Goal: Information Seeking & Learning: Learn about a topic

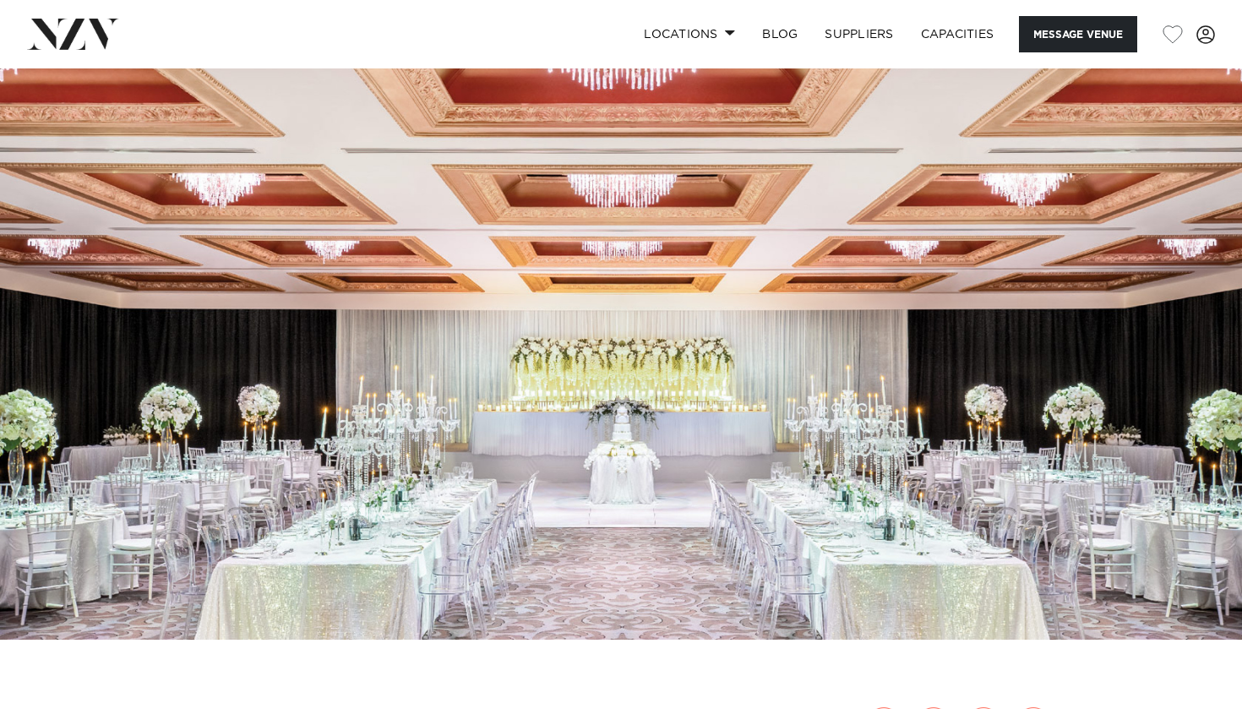
scroll to position [12, 0]
click at [255, 278] on img at bounding box center [621, 348] width 1242 height 582
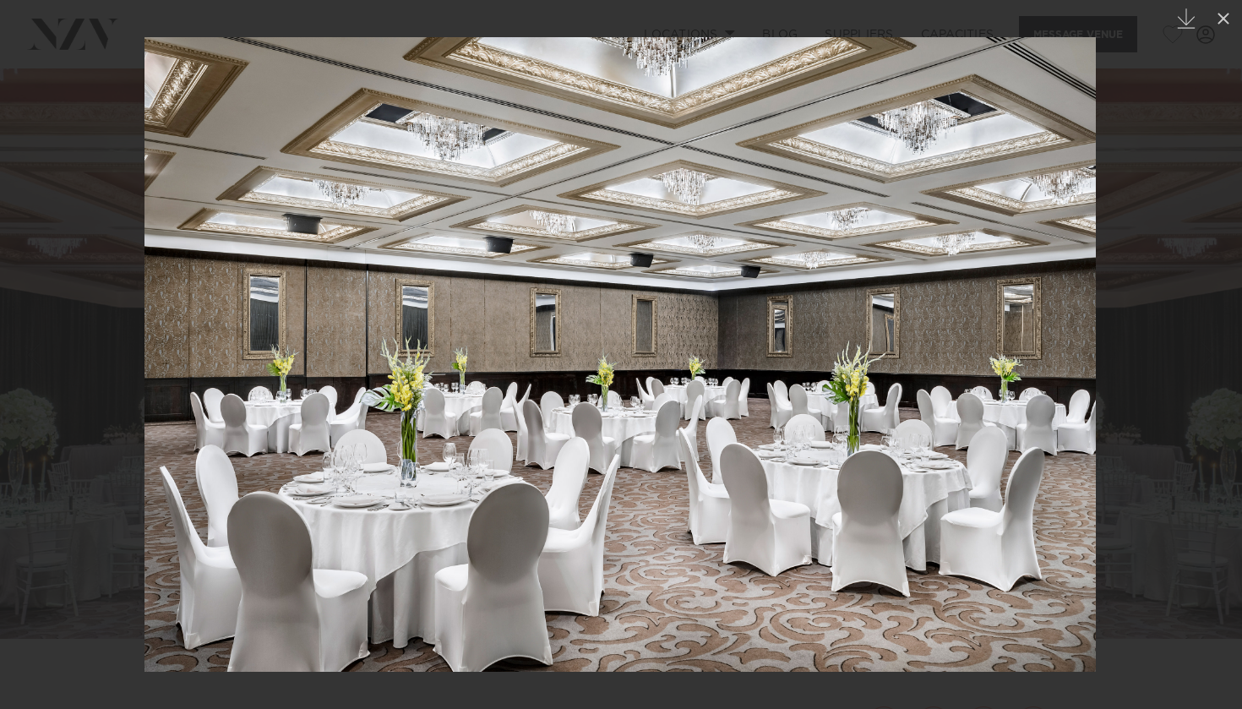
drag, startPoint x: 1098, startPoint y: 302, endPoint x: 1011, endPoint y: 303, distance: 87.0
click at [1011, 303] on div at bounding box center [621, 354] width 1242 height 709
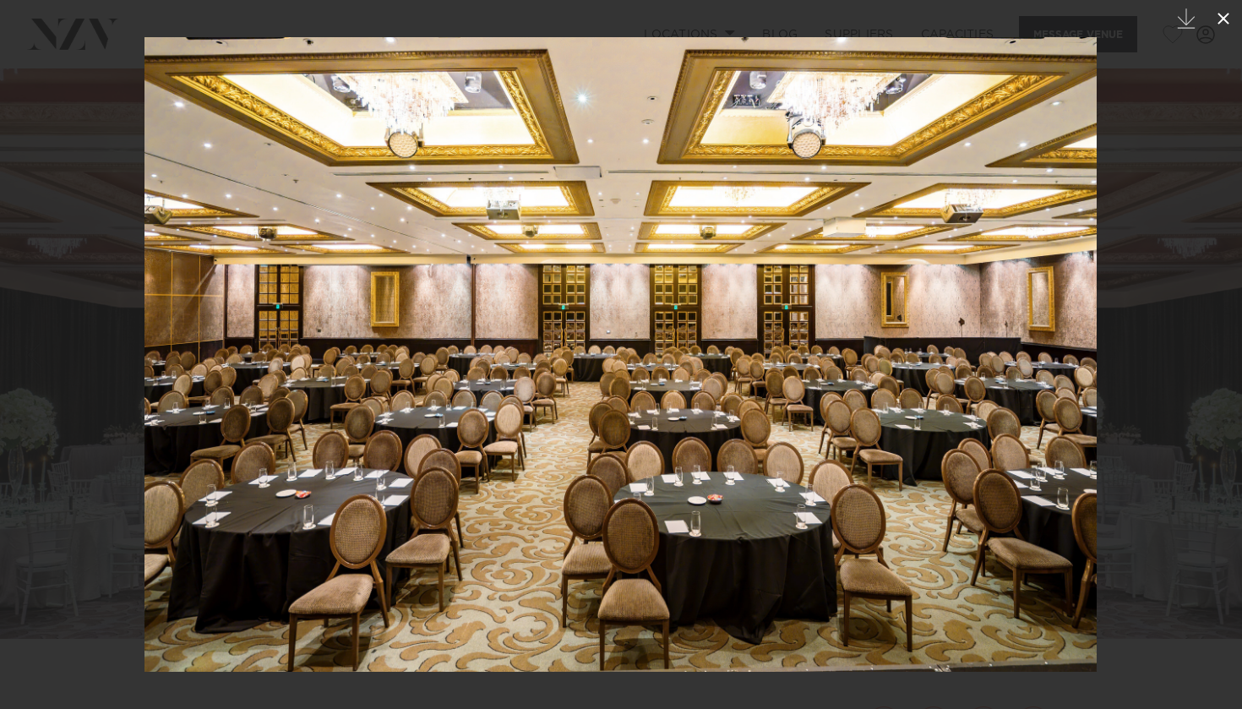
click at [1221, 20] on icon at bounding box center [1223, 19] width 12 height 12
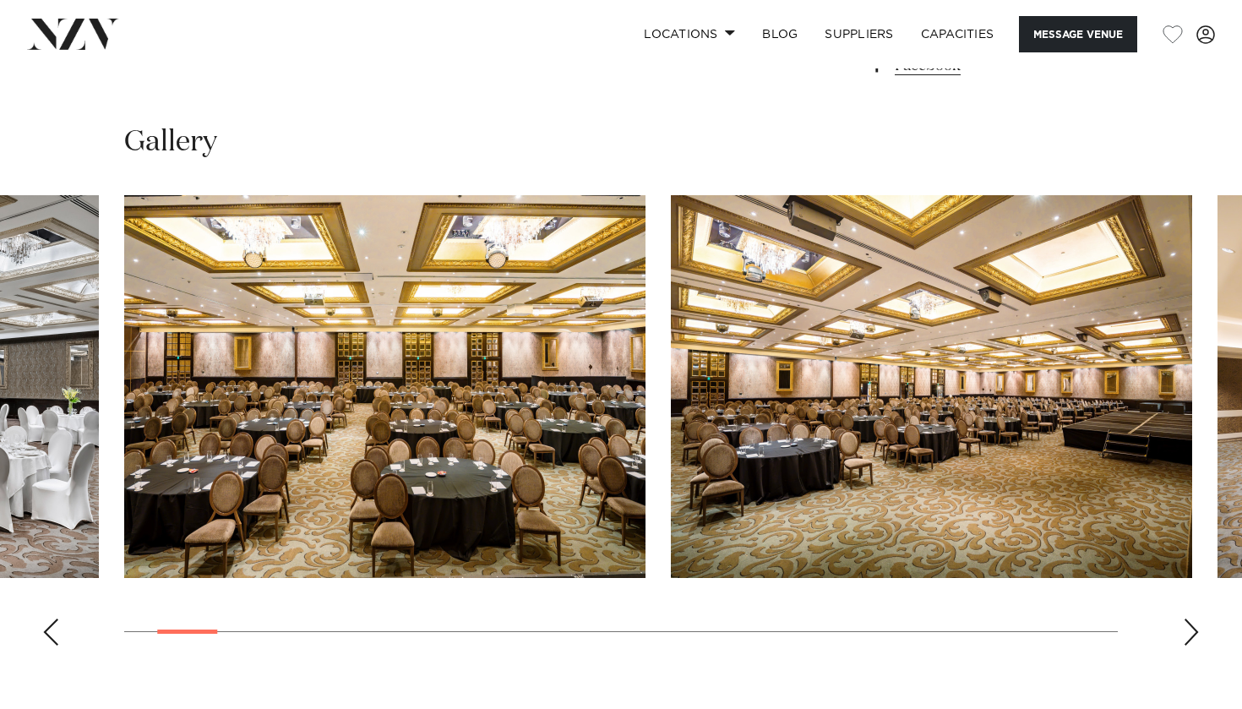
scroll to position [1509, 0]
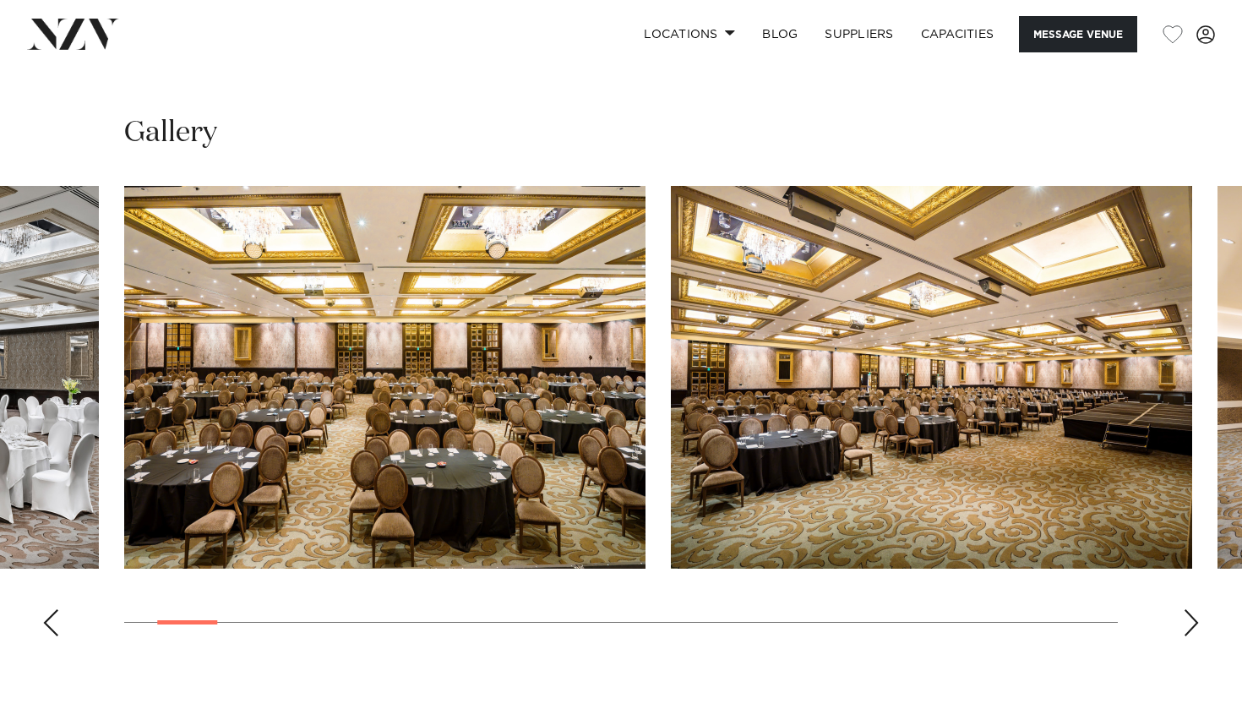
click at [1191, 609] on div "Next slide" at bounding box center [1191, 622] width 17 height 27
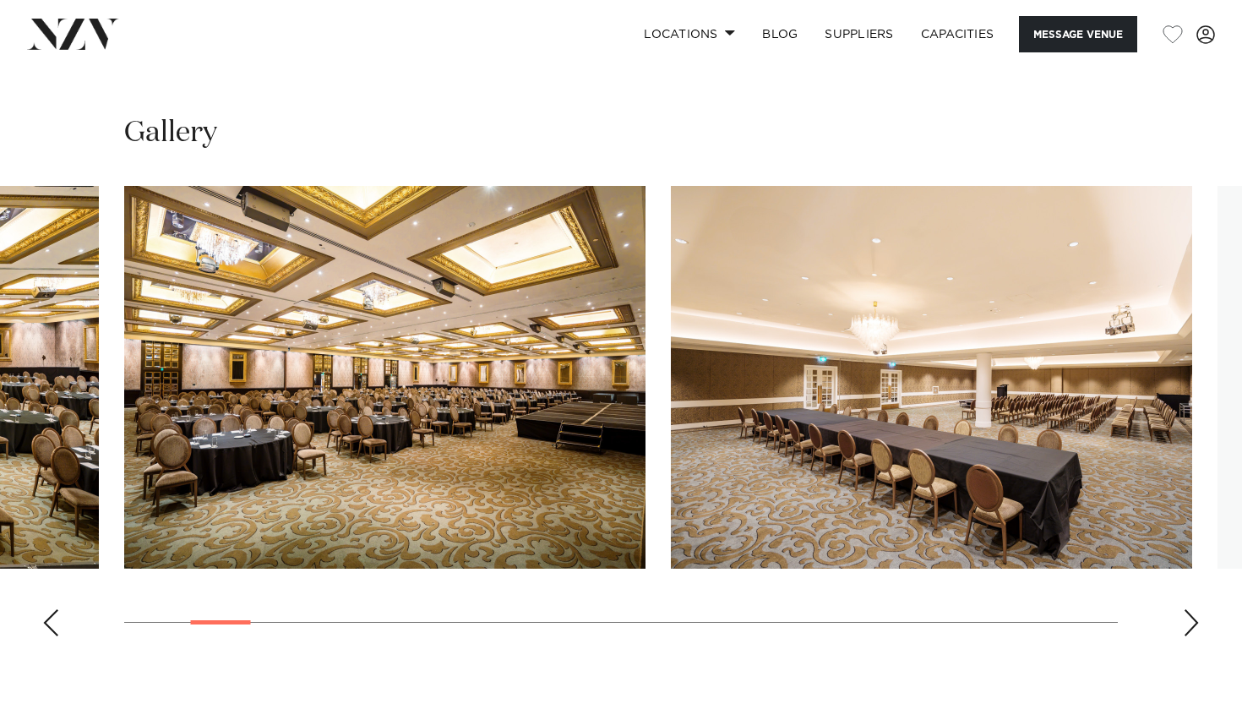
click at [1191, 609] on div "Next slide" at bounding box center [1191, 622] width 17 height 27
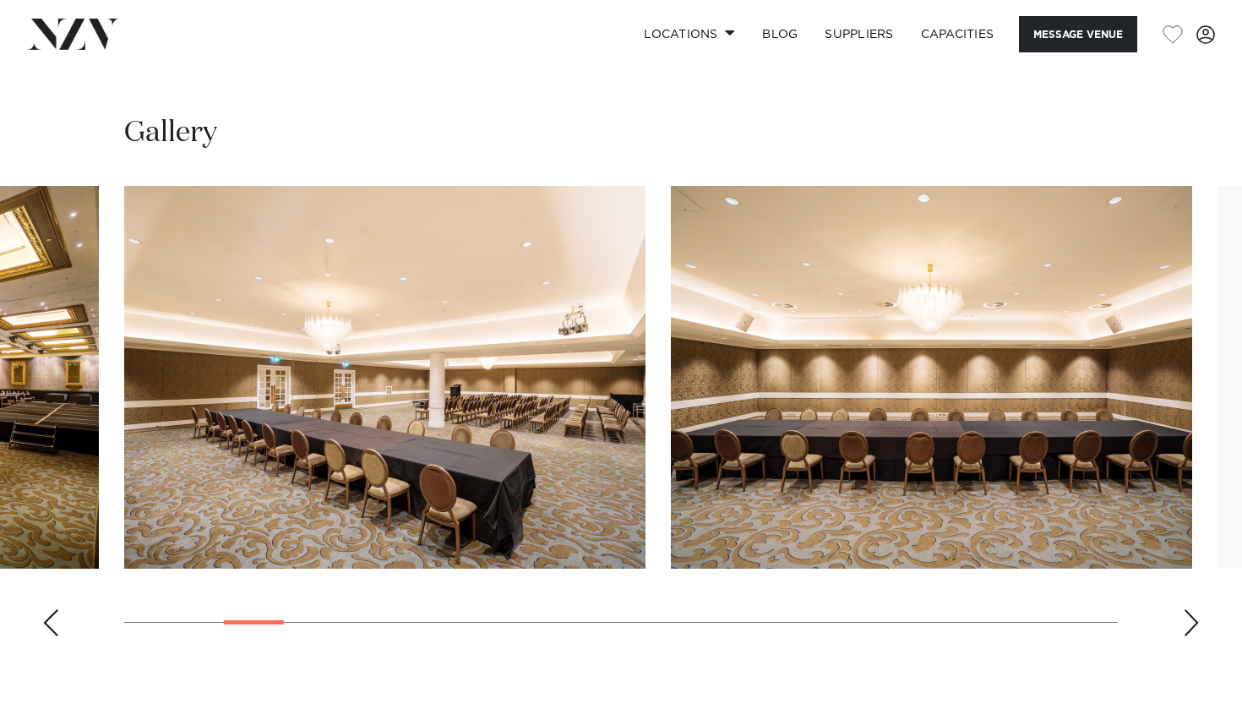
click at [1191, 609] on div "Next slide" at bounding box center [1191, 622] width 17 height 27
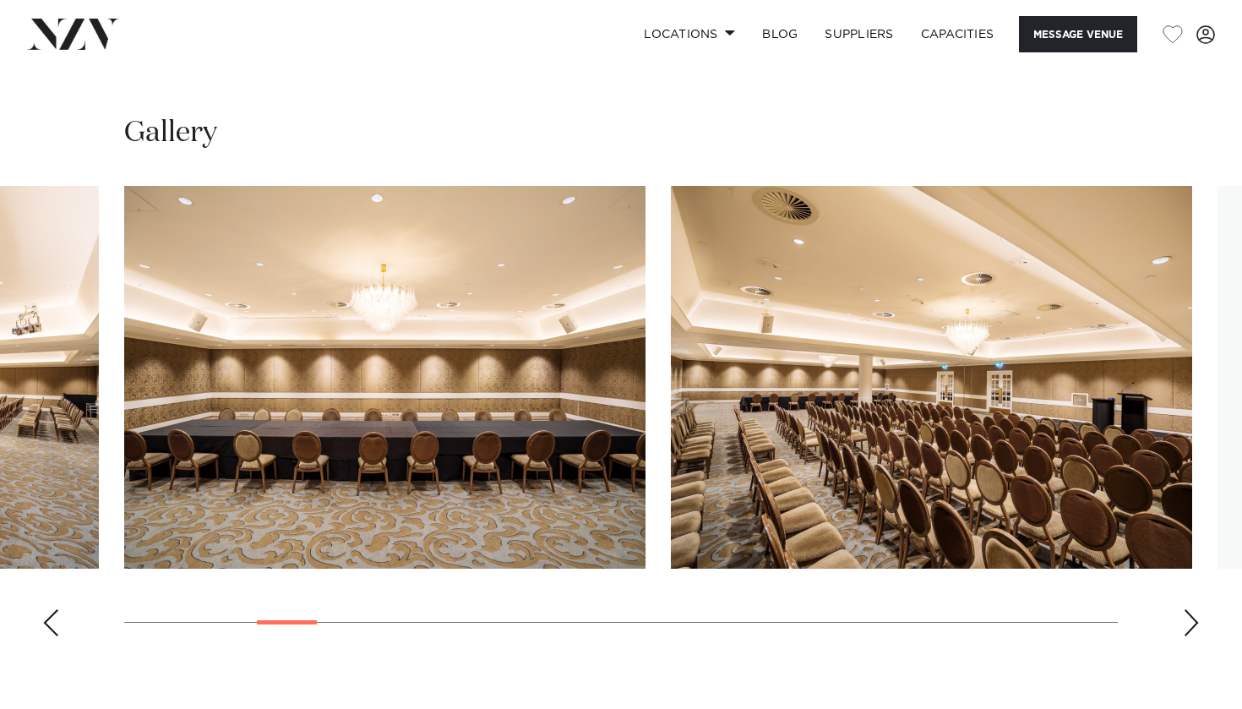
click at [1191, 609] on div "Next slide" at bounding box center [1191, 622] width 17 height 27
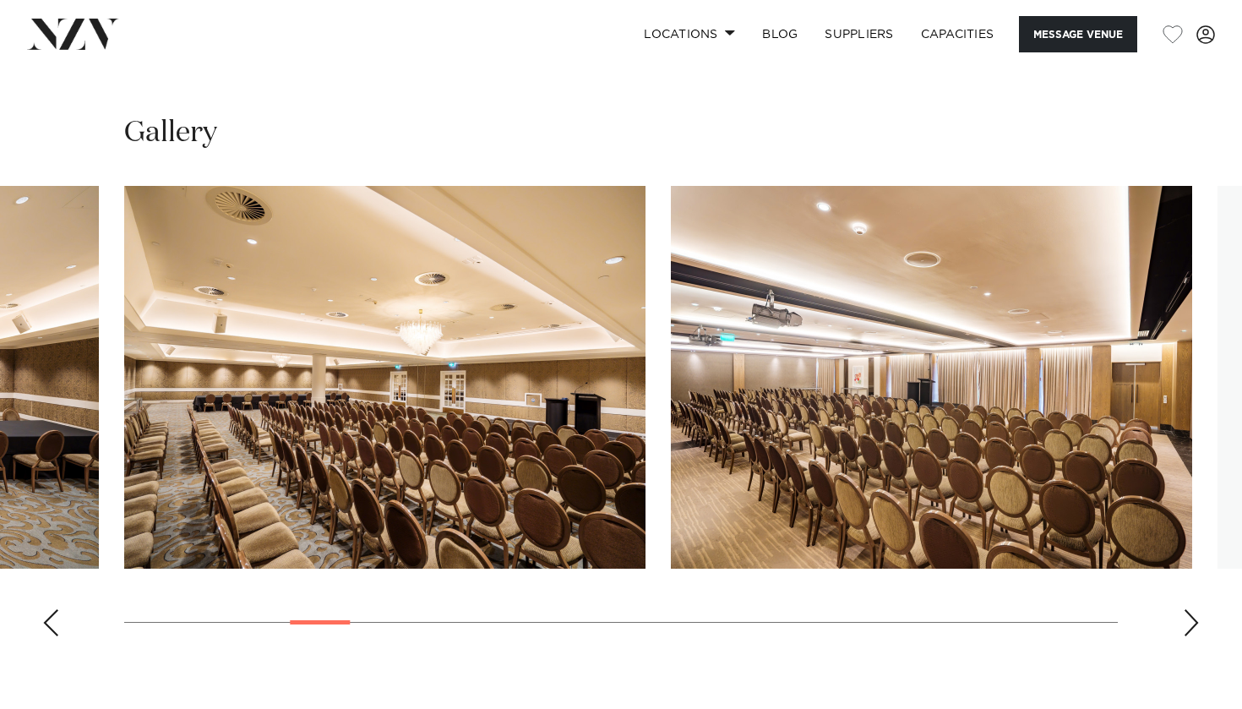
click at [1191, 609] on div "Next slide" at bounding box center [1191, 622] width 17 height 27
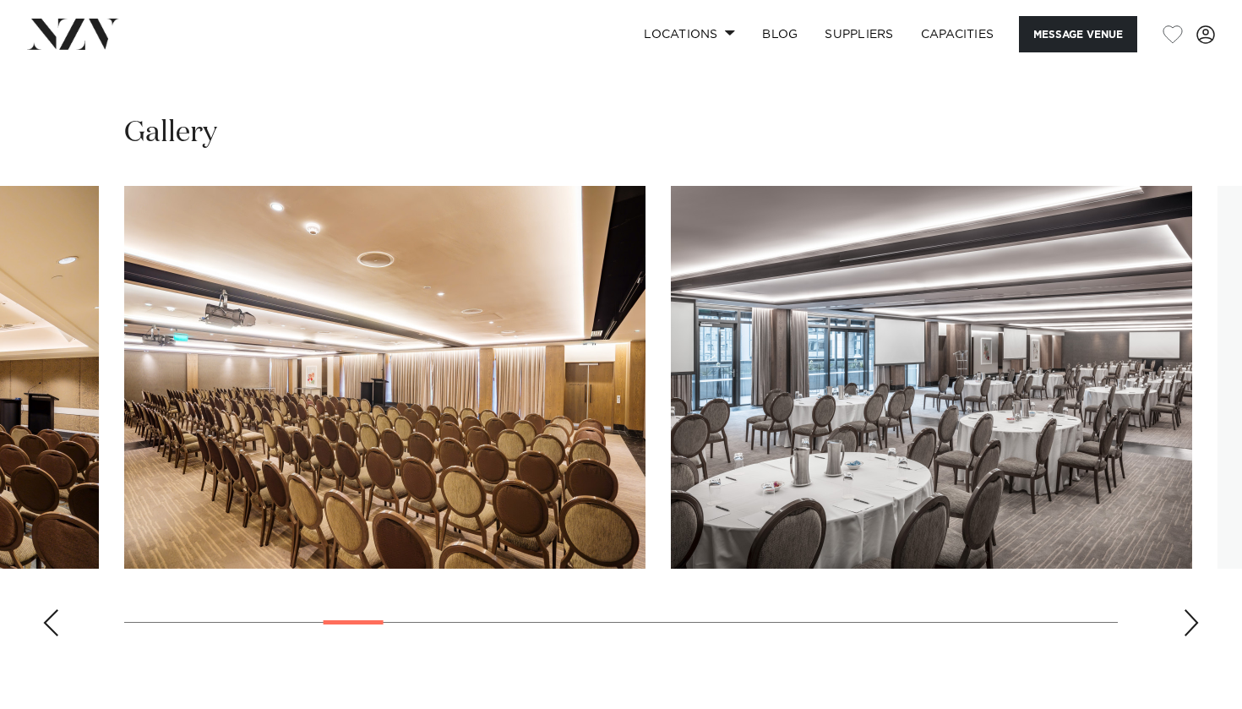
click at [1191, 609] on div "Next slide" at bounding box center [1191, 622] width 17 height 27
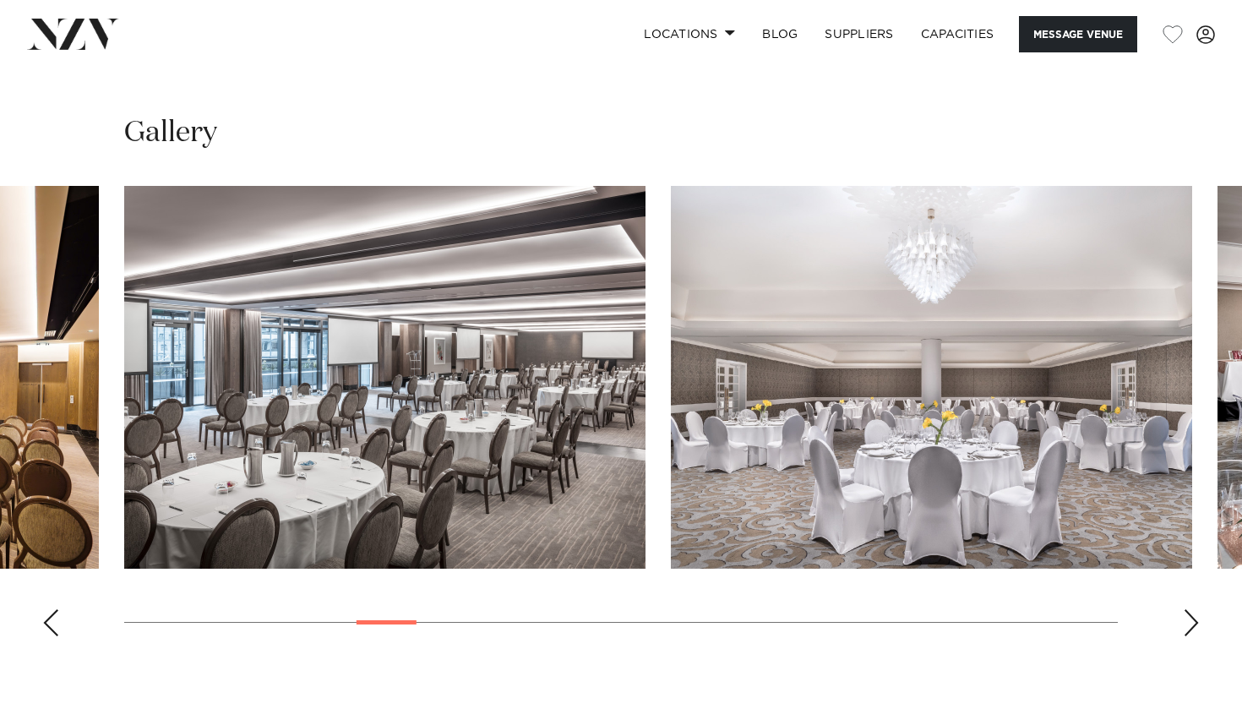
click at [1191, 609] on div "Next slide" at bounding box center [1191, 622] width 17 height 27
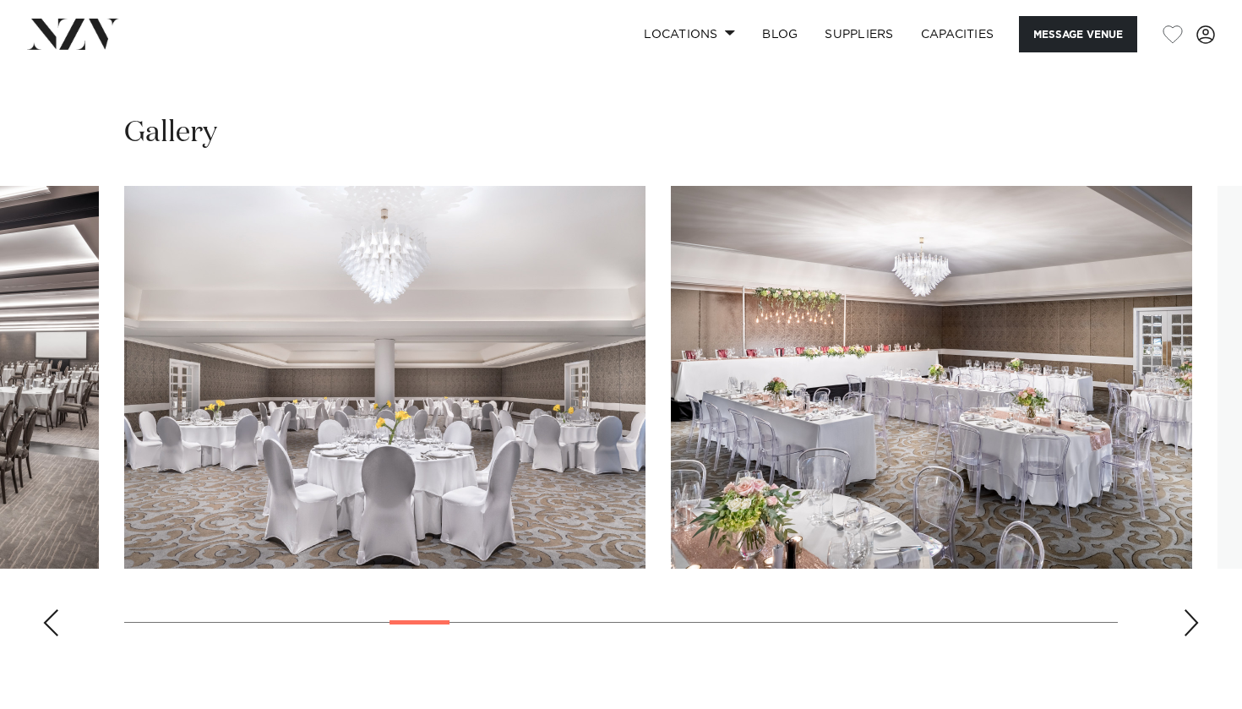
click at [1191, 609] on div "Next slide" at bounding box center [1191, 622] width 17 height 27
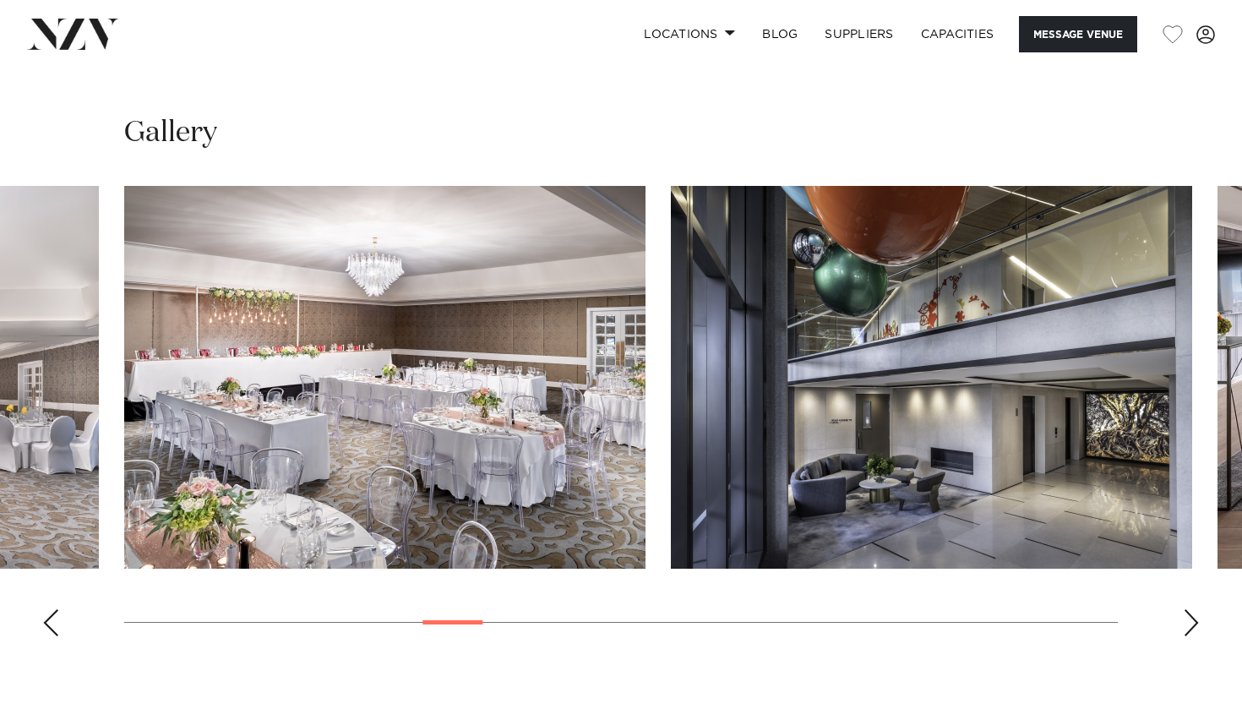
click at [1191, 609] on div "Next slide" at bounding box center [1191, 622] width 17 height 27
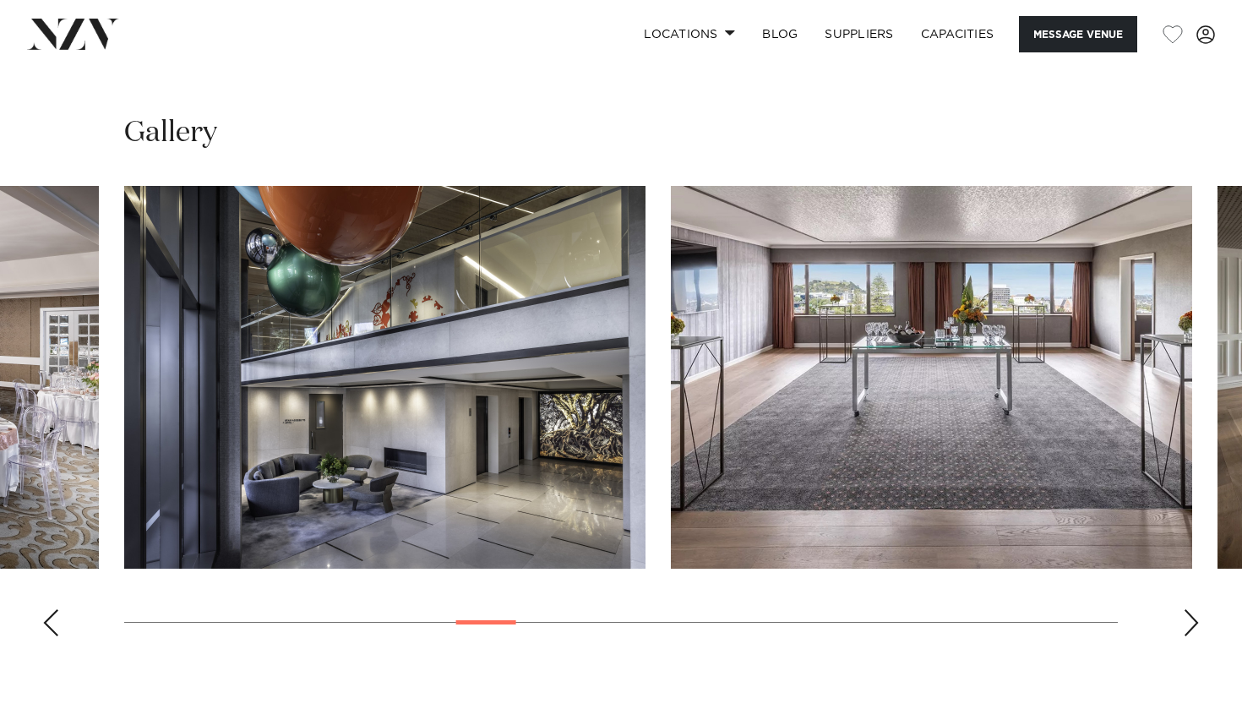
click at [1191, 609] on div "Next slide" at bounding box center [1191, 622] width 17 height 27
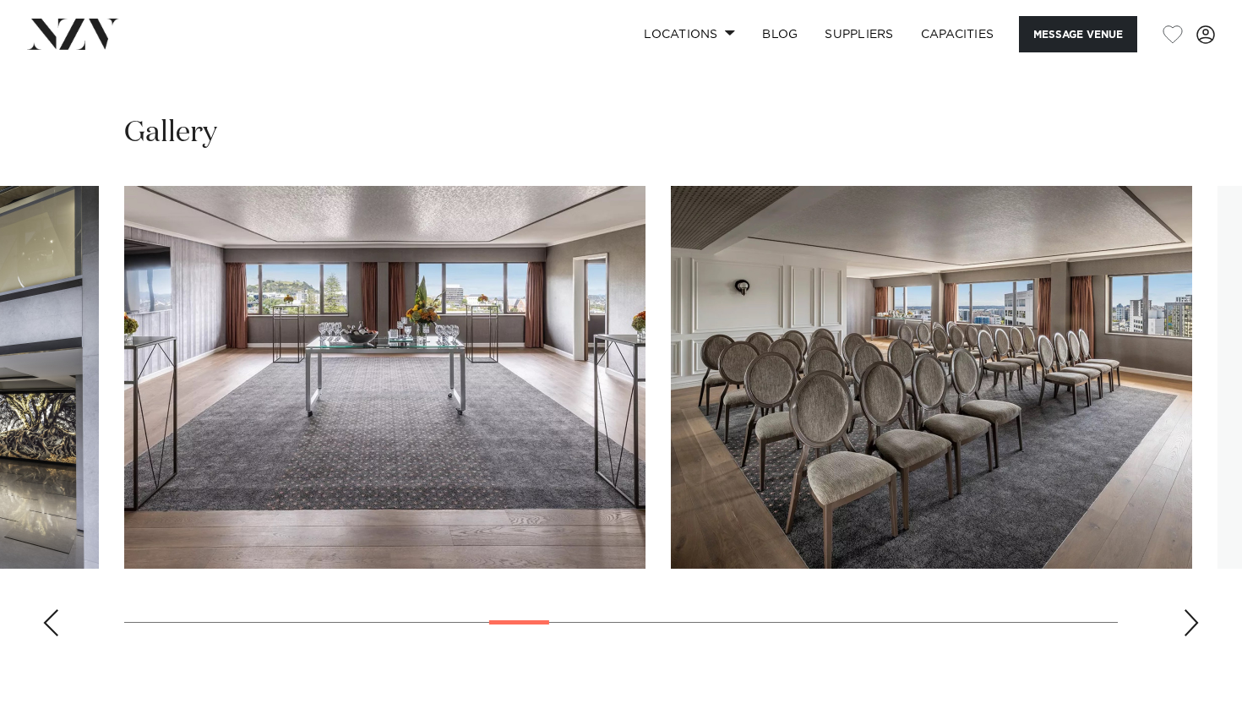
click at [1191, 609] on div "Next slide" at bounding box center [1191, 622] width 17 height 27
